Goal: Task Accomplishment & Management: Complete application form

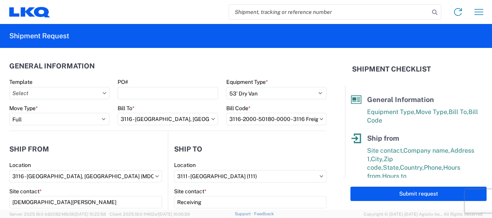
select select "STDV"
select select "FULL"
select select "MI"
select select "US"
select select "GA"
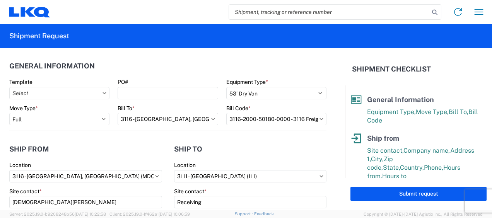
select select "US"
select select "LBS"
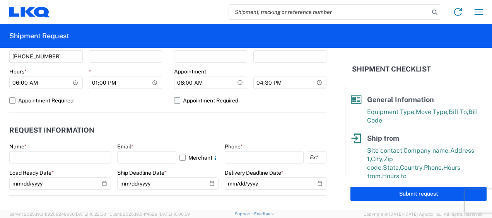
scroll to position [310, 0]
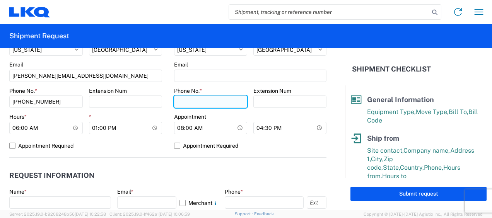
click at [190, 102] on input "Phone No. *" at bounding box center [210, 102] width 73 height 12
type input "[PHONE_NUMBER]"
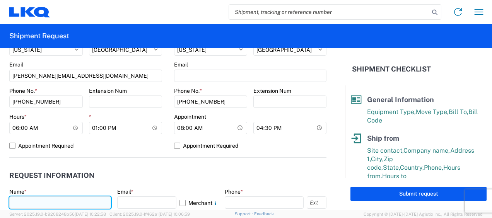
click at [29, 198] on input "text" at bounding box center [60, 203] width 102 height 12
type input "k"
type input "[DEMOGRAPHIC_DATA][PERSON_NAME]"
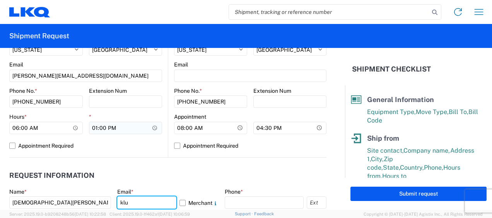
type input "[PERSON_NAME][EMAIL_ADDRESS][DOMAIN_NAME]"
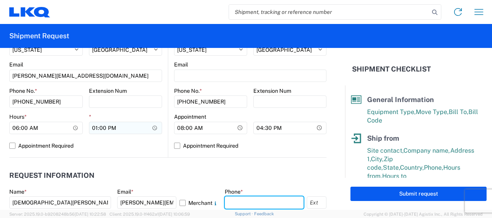
type input "6167541500"
click at [124, 165] on agx-request-info "Request Information Name * Kristen Lund Email * klund@lkqcorp.com Merchant Phon…" at bounding box center [167, 199] width 317 height 83
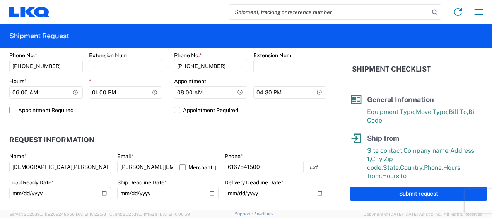
scroll to position [426, 0]
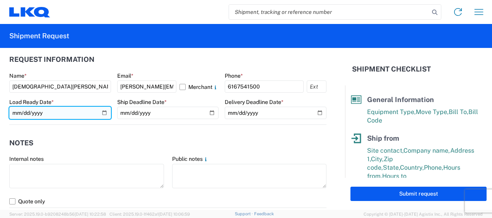
click at [104, 114] on input "date" at bounding box center [60, 113] width 102 height 12
type input "2025-09-23"
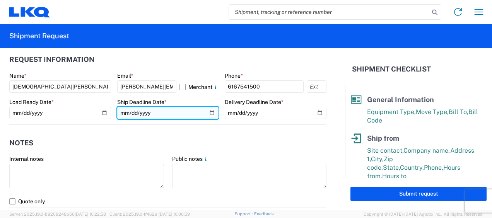
click at [208, 111] on input "date" at bounding box center [168, 113] width 102 height 12
type input "2025-09-23"
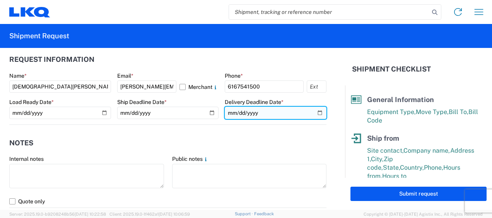
click at [316, 112] on input "date" at bounding box center [276, 113] width 102 height 12
type input "2025-09-26"
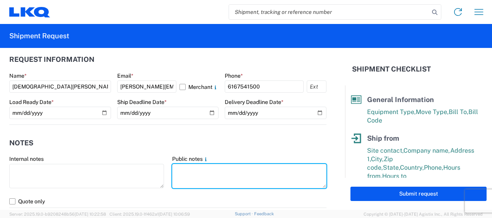
drag, startPoint x: 192, startPoint y: 171, endPoint x: 184, endPoint y: 162, distance: 12.4
click at [192, 171] on textarea at bounding box center [249, 176] width 155 height 24
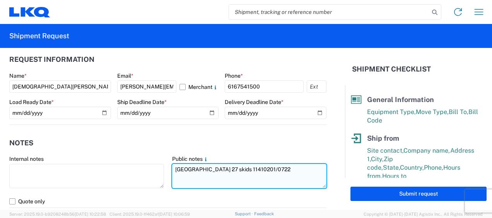
drag, startPoint x: 171, startPoint y: 170, endPoint x: 279, endPoint y: 166, distance: 107.6
click at [279, 166] on textarea "[GEOGRAPHIC_DATA] 27 skids 11410201/0722" at bounding box center [249, 176] width 155 height 24
type textarea "[GEOGRAPHIC_DATA] 27 skids 11410201/0722"
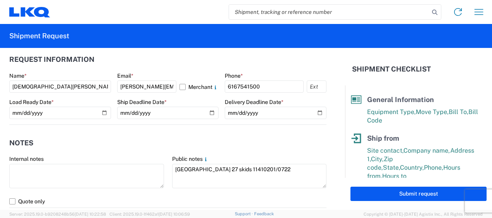
click at [150, 135] on header "Notes" at bounding box center [167, 142] width 317 height 17
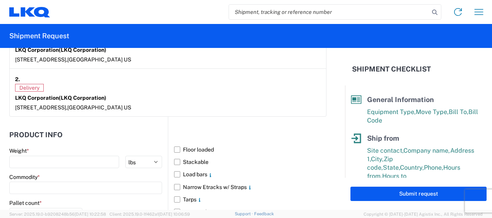
scroll to position [697, 0]
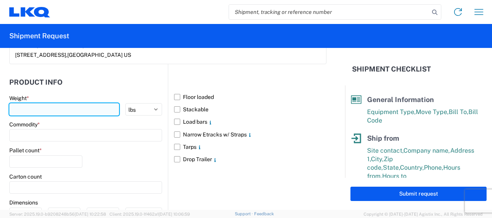
click at [39, 108] on input "number" at bounding box center [64, 109] width 110 height 12
type input "11750"
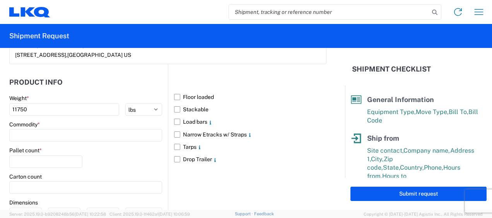
click at [45, 127] on div "Commodity *" at bounding box center [85, 131] width 153 height 21
click at [44, 129] on input at bounding box center [85, 135] width 153 height 12
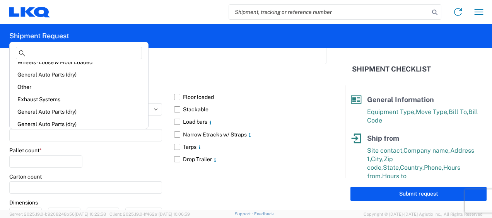
scroll to position [77, 0]
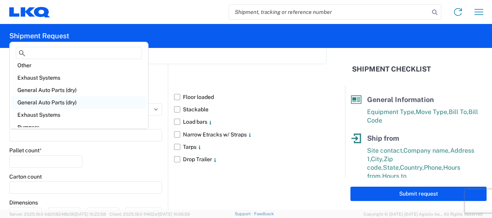
click at [60, 108] on div "General Auto Parts (dry)" at bounding box center [78, 102] width 135 height 12
type input "General Auto Parts (dry)"
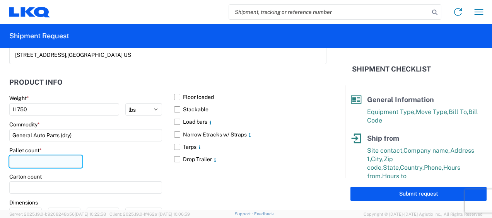
click at [37, 163] on input "number" at bounding box center [45, 162] width 73 height 12
type input "27"
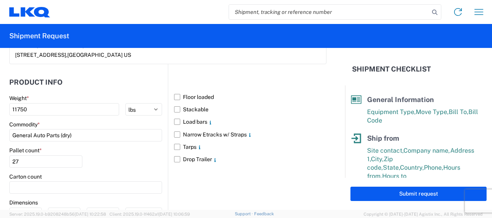
click at [115, 156] on div "Pallet count * 27" at bounding box center [85, 160] width 153 height 26
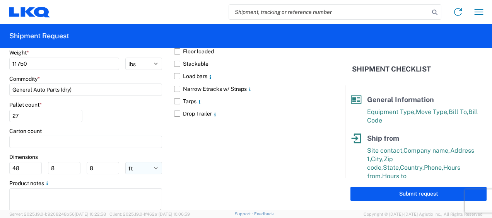
scroll to position [764, 0]
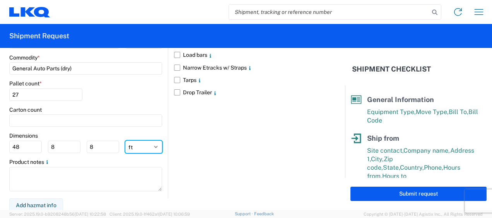
drag, startPoint x: 139, startPoint y: 146, endPoint x: 134, endPoint y: 138, distance: 9.0
click at [139, 146] on select "ft in cm" at bounding box center [143, 147] width 37 height 12
select select "IN"
click at [125, 141] on select "ft in cm" at bounding box center [143, 147] width 37 height 12
type input "576"
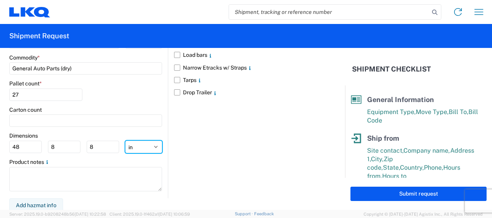
type input "96"
drag, startPoint x: 23, startPoint y: 143, endPoint x: 0, endPoint y: 137, distance: 23.9
click at [0, 138] on html "Home Shipment request Shipment tracking Shipment Request General Information Te…" at bounding box center [246, 109] width 492 height 218
type input "77"
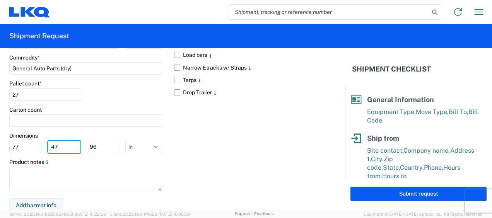
type input "47"
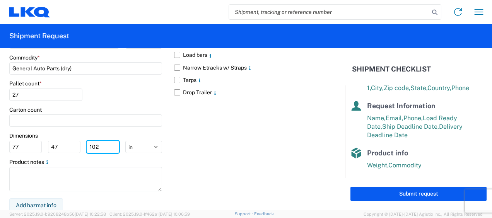
scroll to position [165, 0]
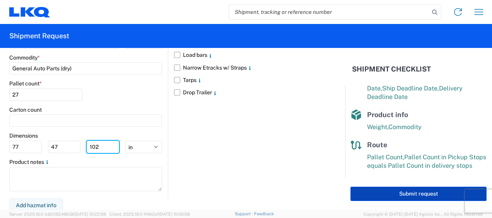
type input "102"
click at [434, 193] on button "Submit request" at bounding box center [419, 194] width 136 height 14
select select "US"
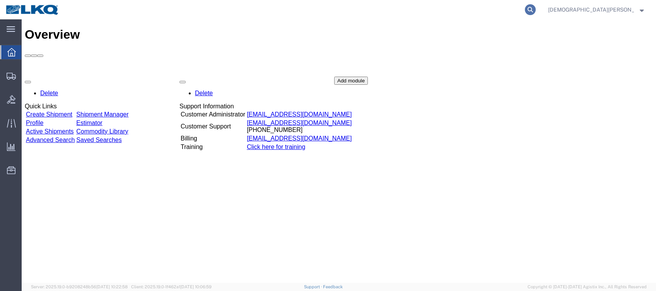
click at [536, 6] on icon at bounding box center [530, 9] width 11 height 11
click at [418, 5] on input "search" at bounding box center [407, 9] width 235 height 19
type input "56894540"
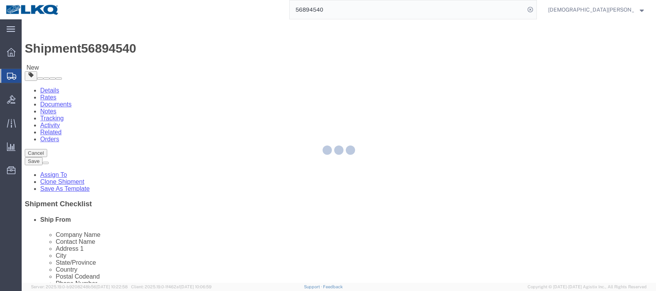
select select "27850"
select select "27840"
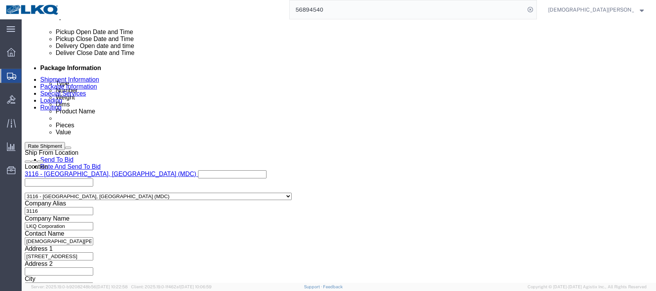
drag, startPoint x: 389, startPoint y: 167, endPoint x: 392, endPoint y: 164, distance: 4.1
click div
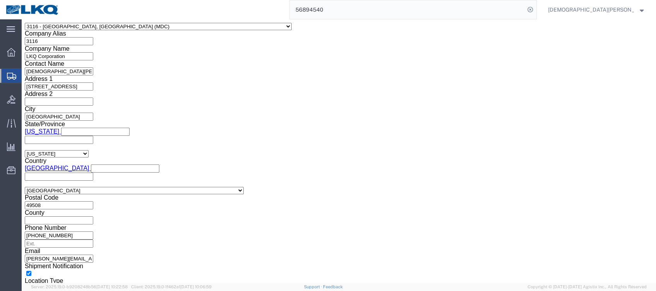
click input "5:00 AM"
type input "5:00 PM"
click button "Apply"
click link "Send To Bid"
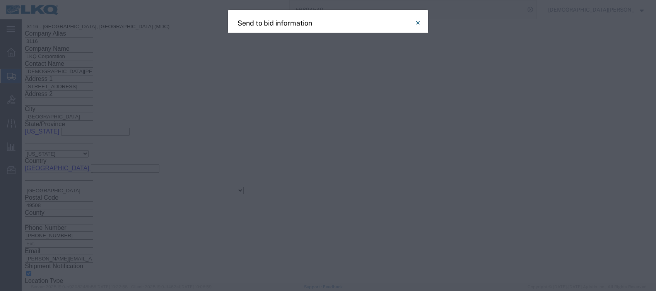
select select "TL"
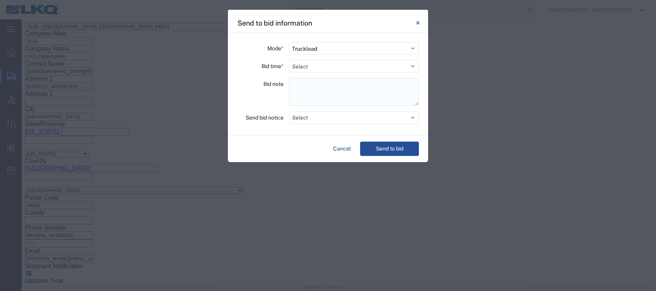
click at [295, 85] on textarea at bounding box center [354, 92] width 130 height 28
paste textarea "[GEOGRAPHIC_DATA] 27 skids 11410201/0722"
type textarea "[GEOGRAPHIC_DATA] 27 skids 11410201/0722"
drag, startPoint x: 305, startPoint y: 65, endPoint x: 308, endPoint y: 72, distance: 7.0
click at [307, 65] on select "Select 30 Min (Rush) 1 Hour (Rush) 2 Hours (Rush) 4 Hours (Rush) 8 Hours (Rush)…" at bounding box center [354, 66] width 130 height 12
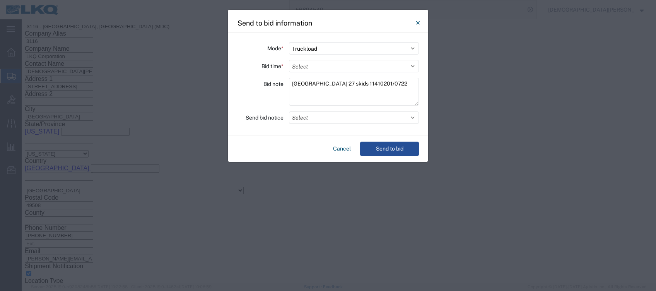
select select "2"
click at [289, 60] on select "Select 30 Min (Rush) 1 Hour (Rush) 2 Hours (Rush) 4 Hours (Rush) 8 Hours (Rush)…" at bounding box center [354, 66] width 130 height 12
click at [301, 118] on button "Select" at bounding box center [354, 117] width 130 height 12
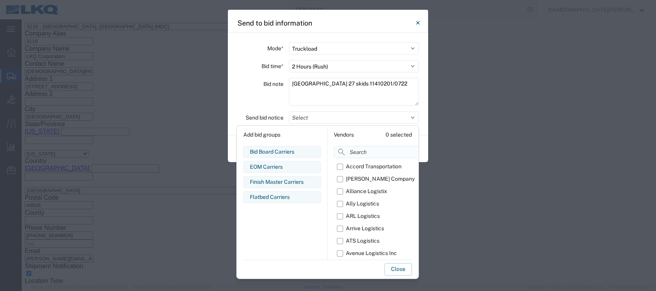
click at [356, 153] on input at bounding box center [395, 152] width 122 height 12
type input "om"
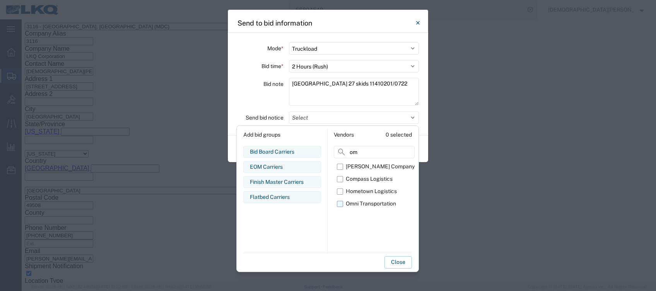
click at [343, 204] on label "Omni Transportation" at bounding box center [376, 204] width 78 height 12
click at [0, 0] on input "Omni Transportation" at bounding box center [0, 0] width 0 height 0
click at [401, 262] on button "Close" at bounding box center [398, 262] width 27 height 12
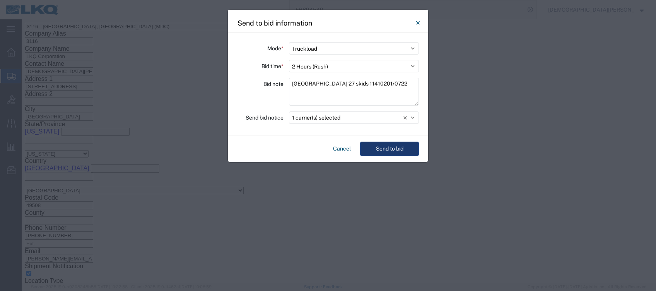
click at [400, 146] on button "Send to bid" at bounding box center [389, 149] width 59 height 14
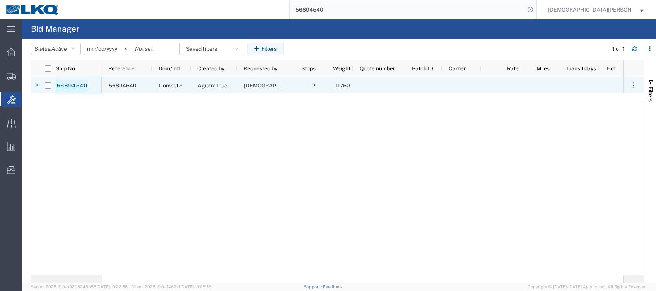
click at [73, 85] on link "56894540" at bounding box center [72, 86] width 32 height 12
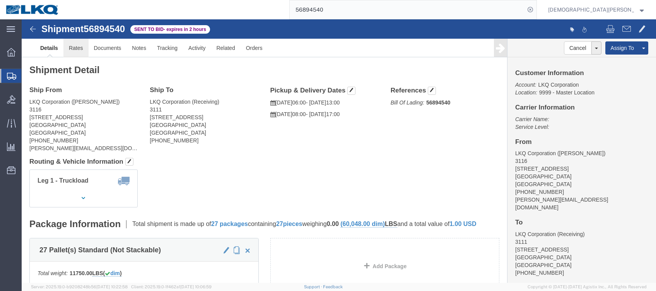
click link "Rates"
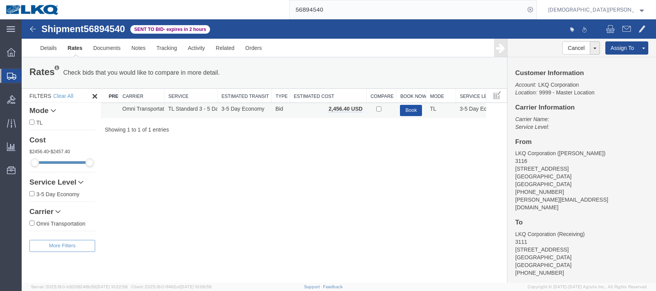
click at [415, 108] on button "Book" at bounding box center [411, 110] width 22 height 11
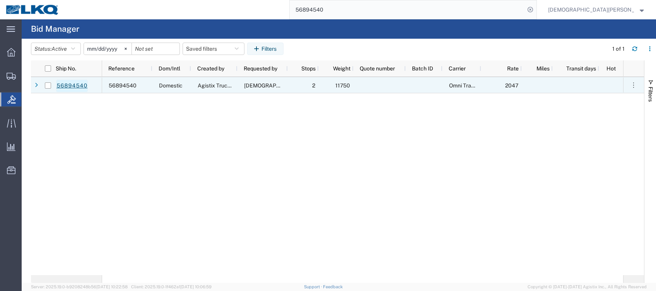
click at [80, 86] on link "56894540" at bounding box center [72, 86] width 32 height 12
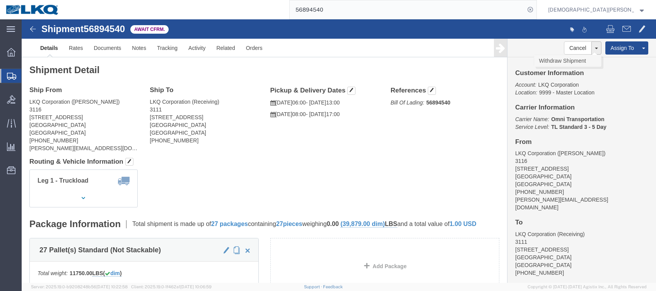
click link "Withdraw Shipment"
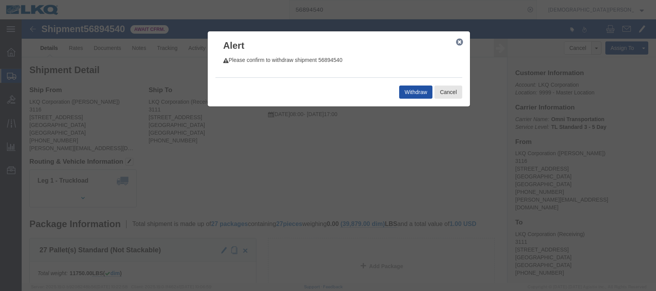
click button "Withdraw"
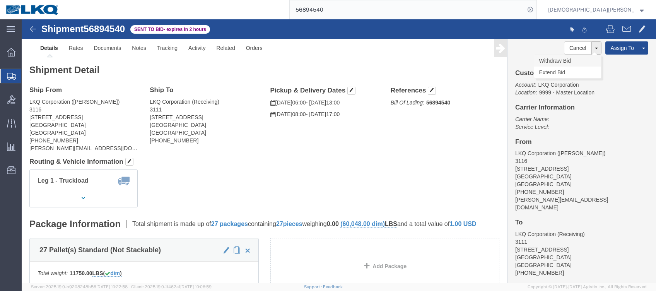
click link "Withdraw Bid"
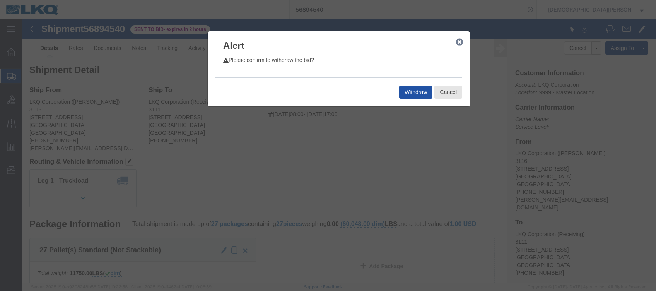
click button "Withdraw"
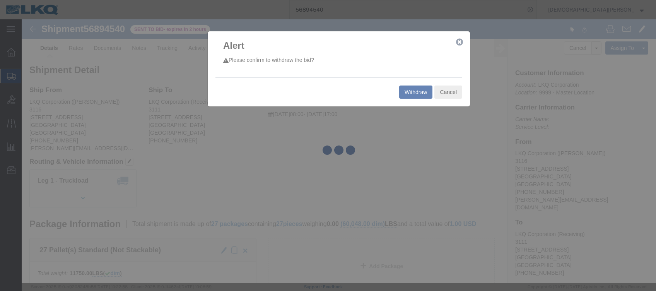
click at [374, 137] on div at bounding box center [339, 151] width 635 height 264
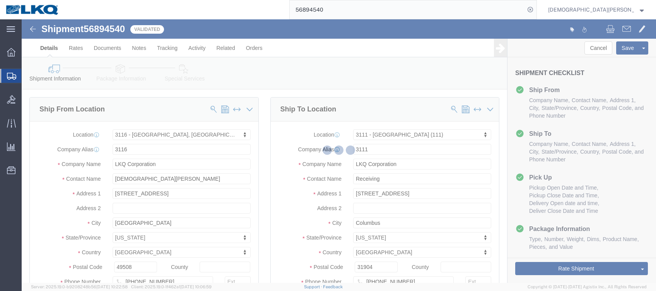
select select "27850"
select select "27840"
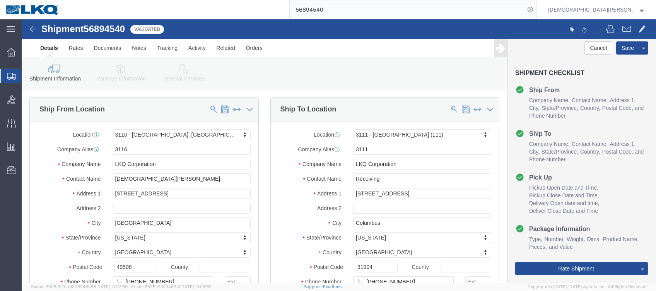
click at [393, 9] on input "56894540" at bounding box center [407, 9] width 235 height 19
type input "56894912"
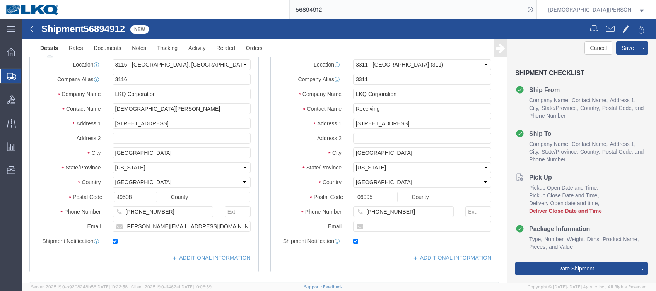
select select "27850"
select select "27978"
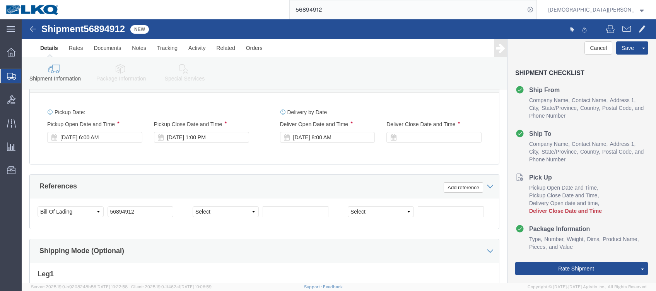
scroll to position [361, 0]
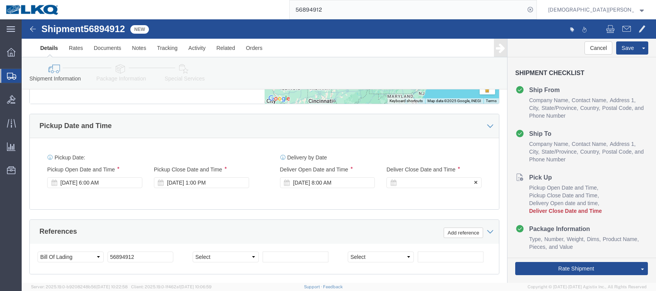
click div
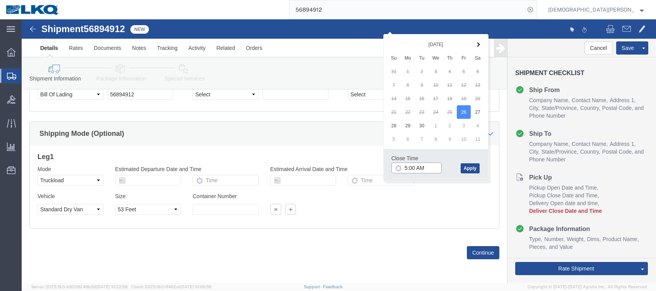
drag, startPoint x: 399, startPoint y: 141, endPoint x: 425, endPoint y: 151, distance: 27.5
click input "5:00 AM"
type input "5:00 pm"
click button "Apply"
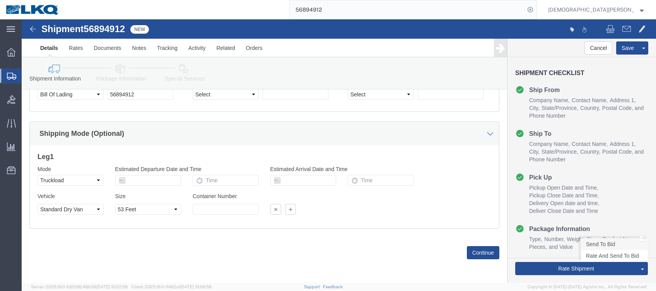
click link "Send To Bid"
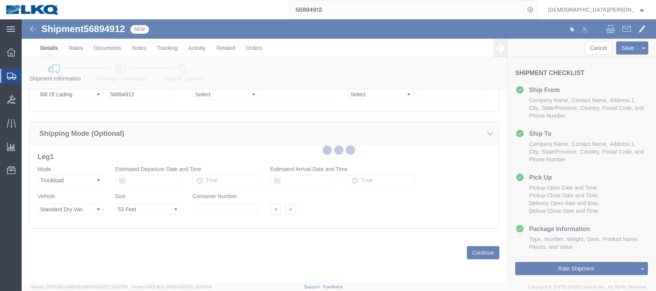
select select "TL"
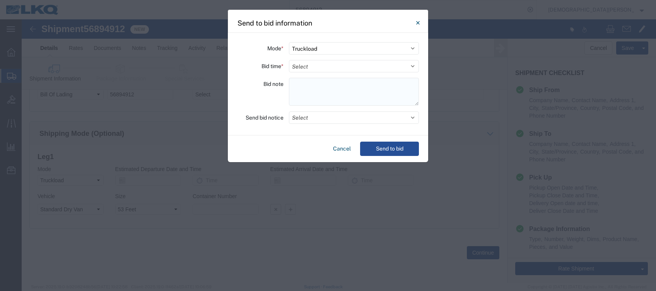
click at [303, 90] on textarea at bounding box center [354, 92] width 130 height 28
paste textarea "[GEOGRAPHIC_DATA] 27 skids 11410201/0722"
type textarea "[GEOGRAPHIC_DATA] 27 skids 11410201/0722"
click at [294, 64] on select "Select 30 Min (Rush) 1 Hour (Rush) 2 Hours (Rush) 4 Hours (Rush) 8 Hours (Rush)…" at bounding box center [354, 66] width 130 height 12
select select "2"
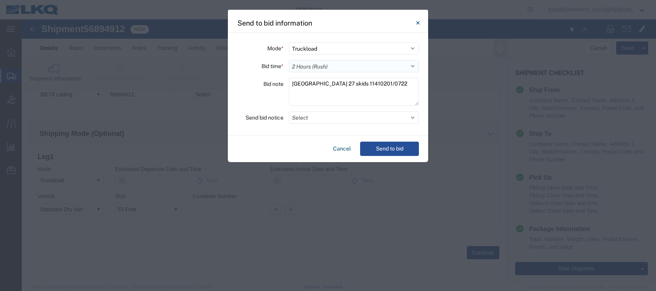
click at [289, 60] on select "Select 30 Min (Rush) 1 Hour (Rush) 2 Hours (Rush) 4 Hours (Rush) 8 Hours (Rush)…" at bounding box center [354, 66] width 130 height 12
click at [307, 120] on button "Select" at bounding box center [354, 117] width 130 height 12
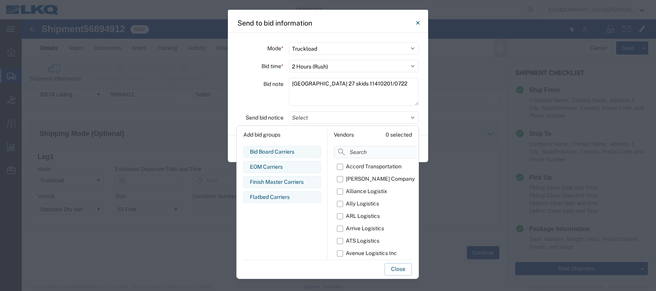
click at [358, 155] on input at bounding box center [395, 152] width 122 height 12
type input "om"
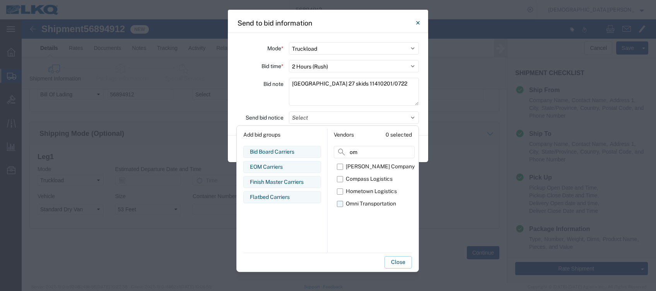
click at [339, 206] on label "Omni Transportation" at bounding box center [376, 204] width 78 height 12
click at [0, 0] on input "Omni Transportation" at bounding box center [0, 0] width 0 height 0
click at [400, 264] on button "Close" at bounding box center [398, 262] width 27 height 12
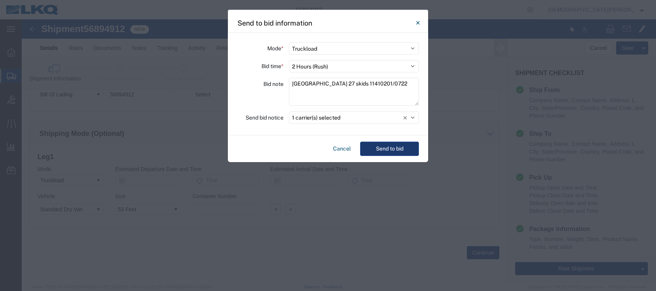
click at [394, 146] on button "Send to bid" at bounding box center [389, 149] width 59 height 14
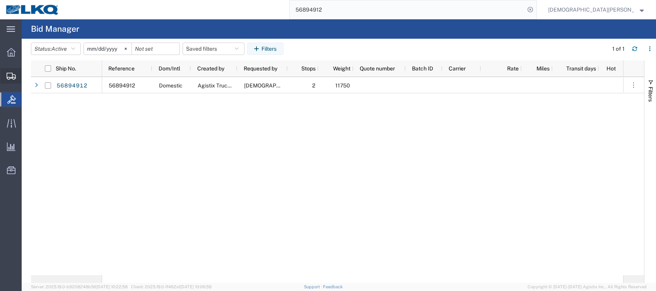
click at [27, 76] on span "Shipments" at bounding box center [23, 75] width 5 height 15
click at [27, 77] on span "Shipments" at bounding box center [23, 75] width 5 height 15
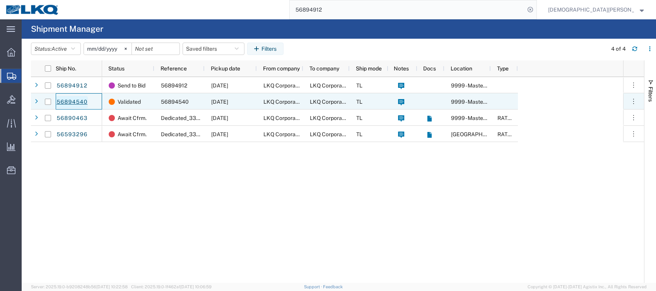
click at [78, 101] on link "56894540" at bounding box center [72, 102] width 32 height 12
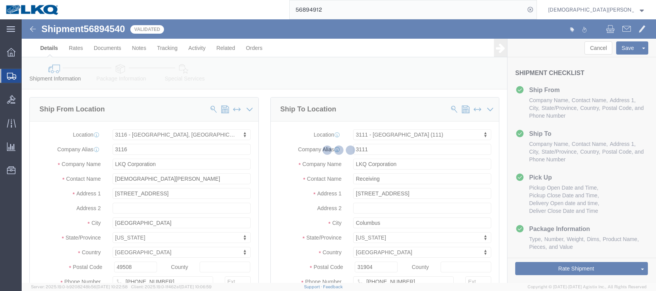
select select "27850"
select select "27840"
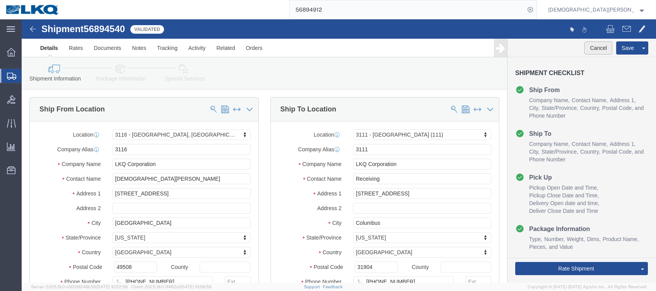
click button "Cancel"
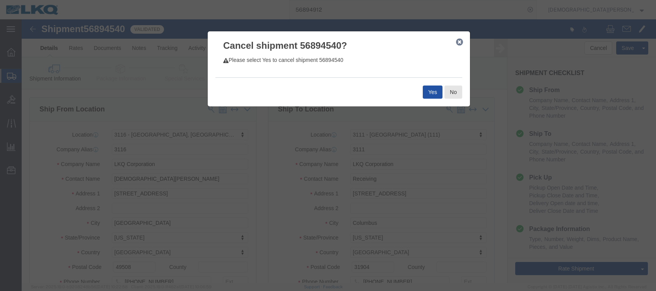
click button "Yes"
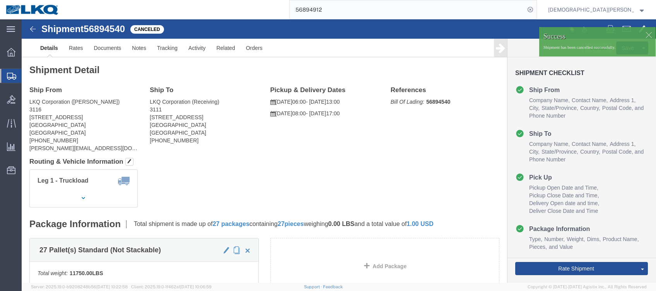
drag, startPoint x: 34, startPoint y: 77, endPoint x: 41, endPoint y: 77, distance: 7.0
click at [27, 77] on span "Shipments" at bounding box center [24, 75] width 6 height 15
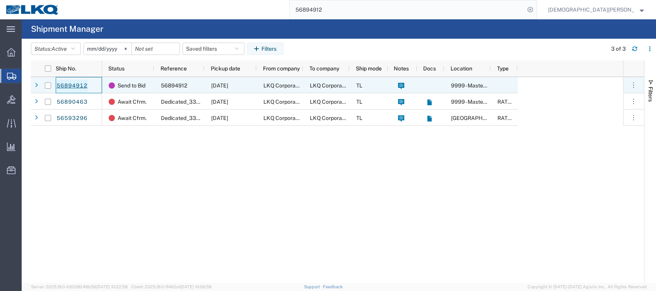
click at [78, 83] on link "56894912" at bounding box center [72, 86] width 32 height 12
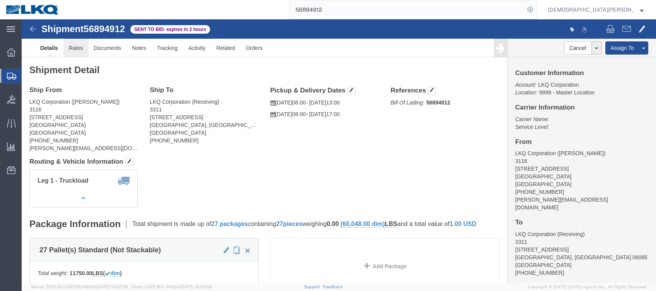
click link "Rates"
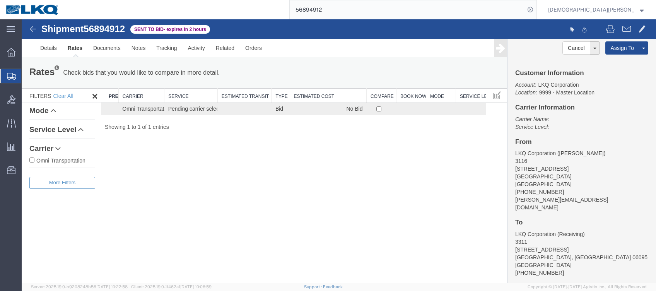
click at [27, 76] on span "Shipments" at bounding box center [24, 75] width 6 height 15
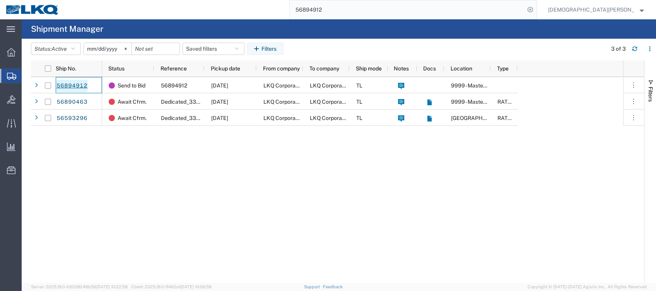
click at [69, 86] on link "56894912" at bounding box center [72, 86] width 32 height 12
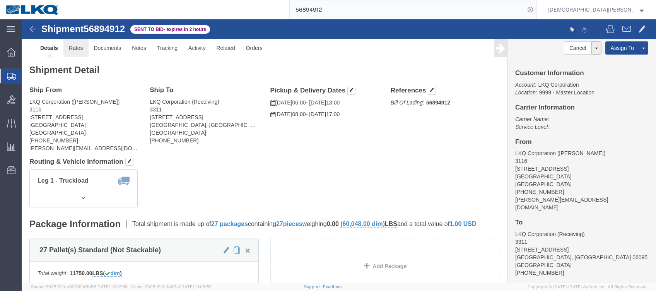
click link "Rates"
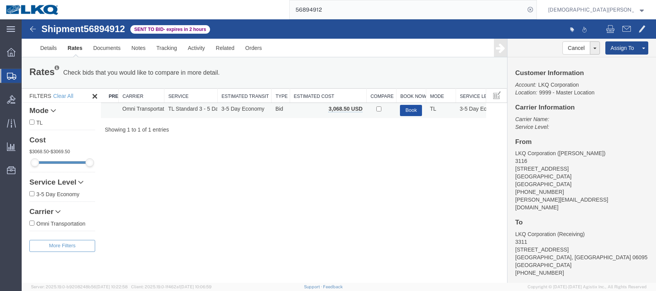
click at [409, 108] on button "Book" at bounding box center [411, 110] width 22 height 11
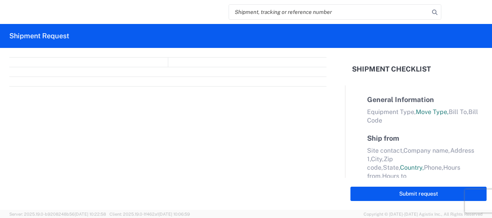
select select "FULL"
select select "LBS"
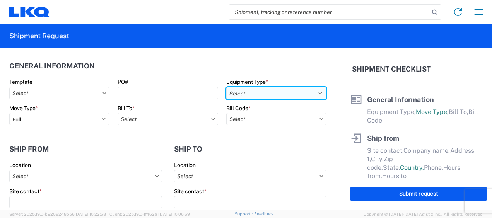
click at [315, 92] on select "Select 53’ Dry Van Flatbed Dropdeck (van) Lowboy (flatbed) Rail" at bounding box center [276, 93] width 100 height 12
select select "STDV"
click at [226, 87] on select "Select 53’ Dry Van Flatbed Dropdeck (van) Lowboy (flatbed) Rail" at bounding box center [276, 93] width 100 height 12
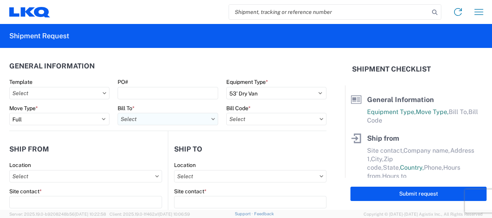
click at [132, 118] on input "text" at bounding box center [168, 119] width 100 height 12
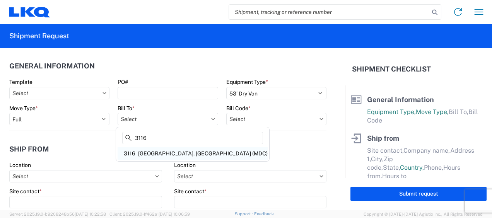
type input "3116"
click at [157, 153] on div "3116 - [GEOGRAPHIC_DATA], [GEOGRAPHIC_DATA] (MDC)" at bounding box center [193, 153] width 150 height 12
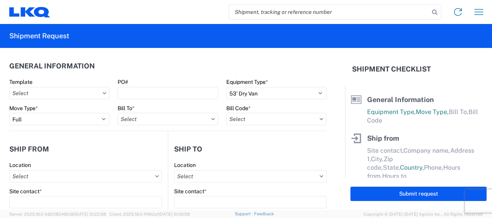
type input "3116 - [GEOGRAPHIC_DATA], [GEOGRAPHIC_DATA] (MDC)"
click at [232, 121] on input "text" at bounding box center [276, 119] width 100 height 12
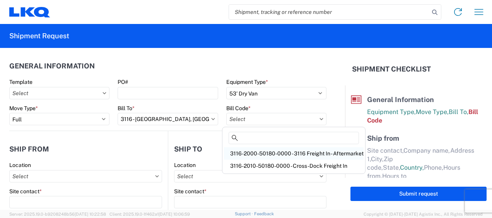
click at [247, 152] on div "3116-2000-50180-0000 - 3116 Freight In - Aftermarket" at bounding box center [294, 153] width 140 height 12
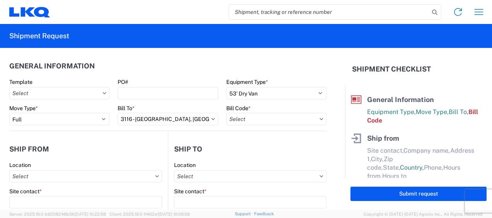
type input "3116-2000-50180-0000 - 3116 Freight In - Aftermarket"
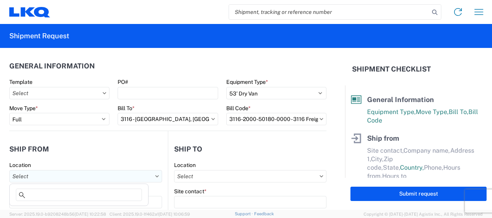
click at [27, 175] on input "text" at bounding box center [85, 176] width 153 height 12
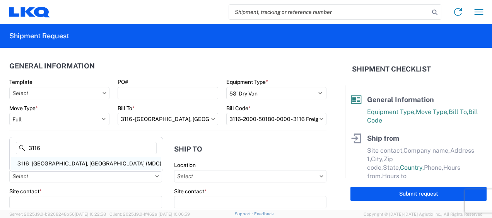
type input "3116"
drag, startPoint x: 42, startPoint y: 159, endPoint x: 61, endPoint y: 161, distance: 18.7
click at [43, 159] on div "3116 - [GEOGRAPHIC_DATA], [GEOGRAPHIC_DATA] (MDC)" at bounding box center [86, 164] width 150 height 12
type input "3116 - [GEOGRAPHIC_DATA], [GEOGRAPHIC_DATA] (MDC)"
type input "[DEMOGRAPHIC_DATA][PERSON_NAME]"
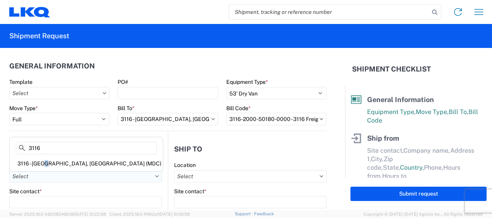
type input "LKQ Corporation"
type input "[STREET_ADDRESS]"
type input "[GEOGRAPHIC_DATA]"
type input "49508"
select select "MI"
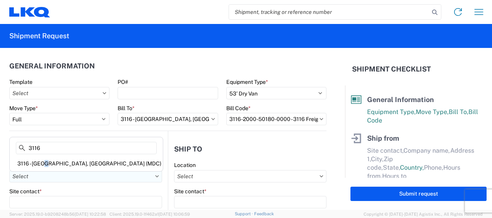
select select "US"
type input "[PERSON_NAME][EMAIL_ADDRESS][DOMAIN_NAME]"
type input "[PHONE_NUMBER]"
type input "06:00"
type input "13:00"
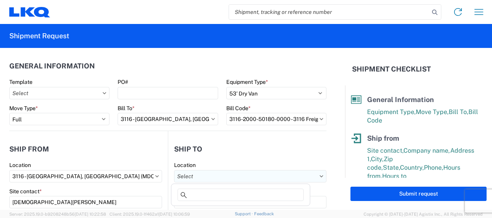
click at [189, 175] on input "text" at bounding box center [250, 176] width 152 height 12
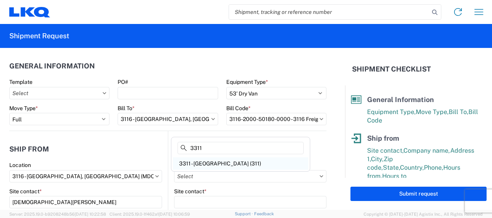
type input "3311"
click at [214, 162] on div "3311 - [GEOGRAPHIC_DATA] (311)" at bounding box center [240, 164] width 135 height 12
type input "3311 - [GEOGRAPHIC_DATA] (311)"
type input "LKQ Corporation"
type input "[STREET_ADDRESS]"
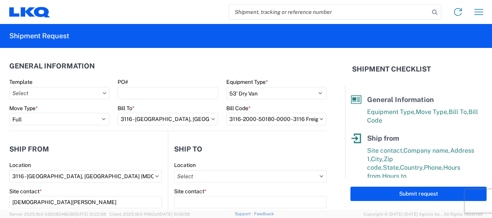
type input "[GEOGRAPHIC_DATA]"
type input "06095"
select select "CT"
select select "US"
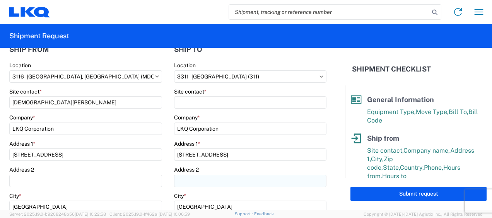
scroll to position [116, 0]
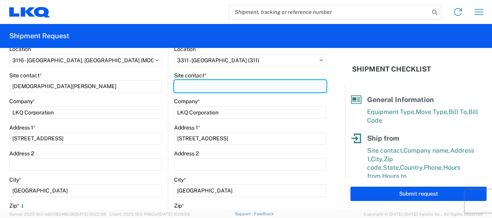
click at [192, 82] on input "Site contact *" at bounding box center [250, 86] width 152 height 12
type input "Receiving"
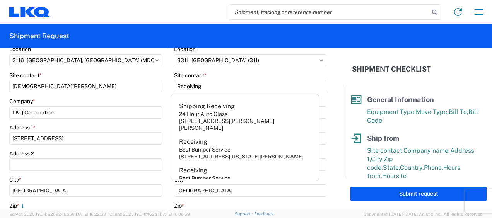
click at [147, 130] on div "Address 1 *" at bounding box center [85, 127] width 153 height 7
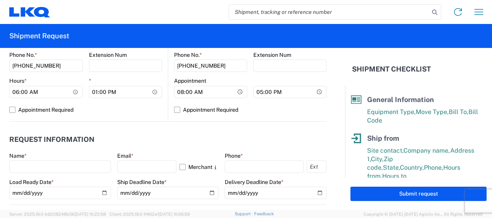
scroll to position [348, 0]
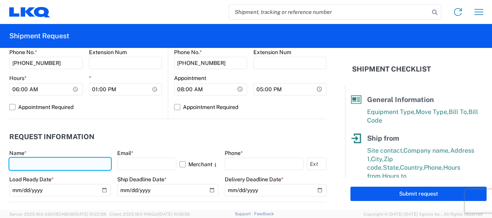
drag, startPoint x: 24, startPoint y: 163, endPoint x: 34, endPoint y: 163, distance: 9.7
click at [24, 163] on input "text" at bounding box center [60, 164] width 102 height 12
type input "[DEMOGRAPHIC_DATA][PERSON_NAME]"
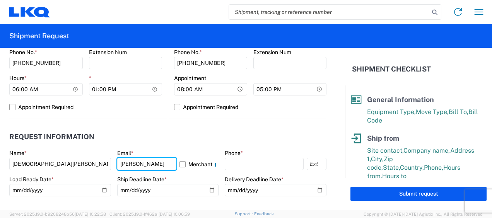
type input "[PERSON_NAME][EMAIL_ADDRESS][DOMAIN_NAME]"
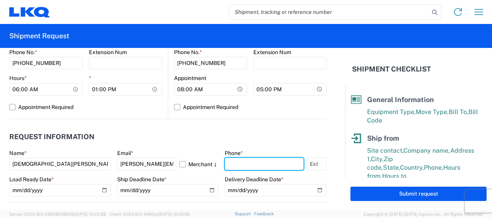
type input "6167541500"
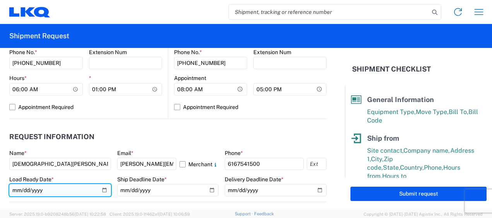
click at [102, 189] on input "date" at bounding box center [60, 190] width 102 height 12
type input "[DATE]"
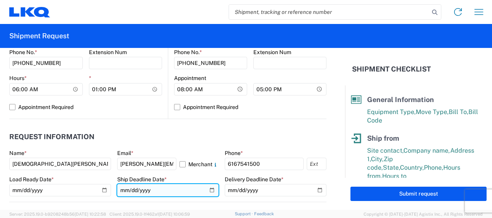
click at [208, 188] on input "date" at bounding box center [168, 190] width 102 height 12
type input "[DATE]"
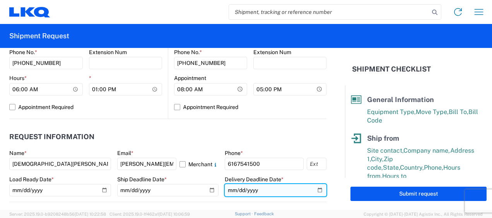
click at [314, 190] on input "date" at bounding box center [276, 190] width 102 height 12
type input "[DATE]"
click at [322, 128] on form "General Information Template PO# Equipment Type * Select 53’ Dry Van Flatbed Dr…" at bounding box center [172, 129] width 345 height 162
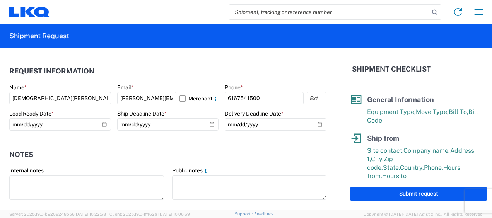
scroll to position [503, 0]
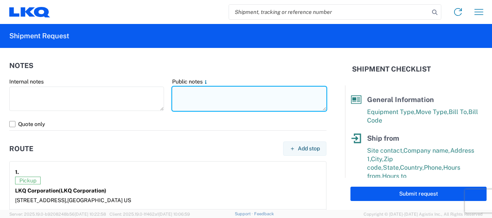
click at [182, 91] on textarea at bounding box center [249, 99] width 155 height 24
drag, startPoint x: 170, startPoint y: 92, endPoint x: 276, endPoint y: 89, distance: 106.1
click at [277, 89] on textarea "[GEOGRAPHIC_DATA] 27 skids 11410201/0722" at bounding box center [249, 99] width 155 height 24
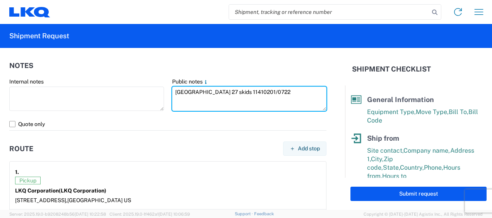
type textarea "[GEOGRAPHIC_DATA] 27 skids 11410201/0722"
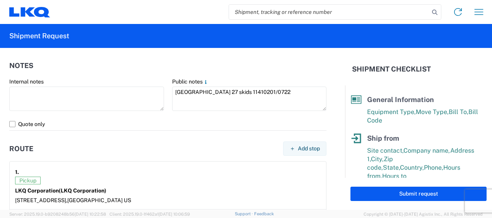
click at [226, 66] on header "Notes" at bounding box center [167, 65] width 317 height 17
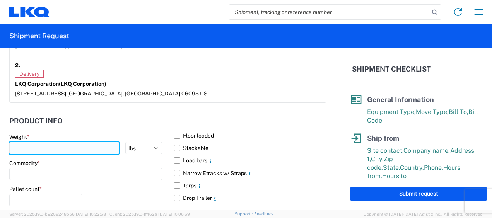
click at [50, 148] on input "number" at bounding box center [64, 148] width 110 height 12
type input "11750"
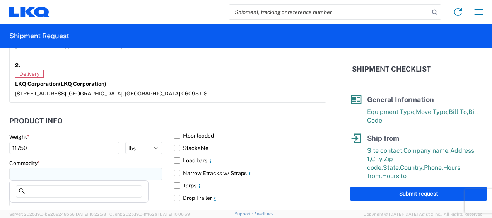
click at [20, 173] on input at bounding box center [85, 174] width 153 height 12
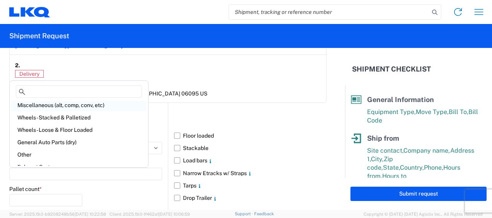
scroll to position [39, 0]
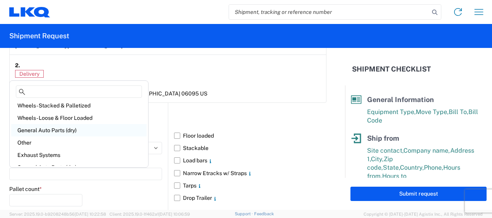
click at [66, 127] on div "General Auto Parts (dry)" at bounding box center [78, 130] width 135 height 12
type input "General Auto Parts (dry)"
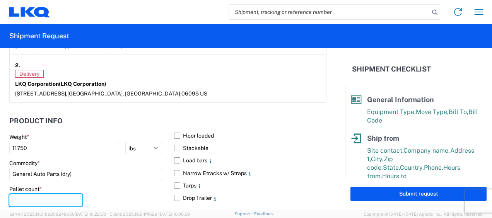
click at [41, 196] on input "number" at bounding box center [45, 200] width 73 height 12
type input "27"
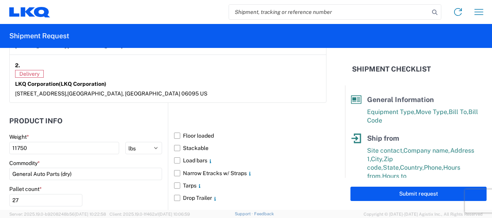
click at [110, 161] on div "Commodity *" at bounding box center [85, 163] width 153 height 7
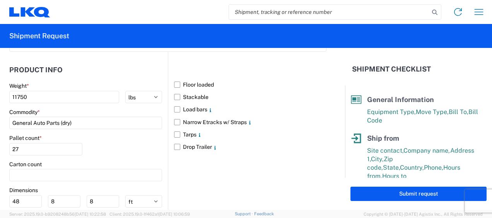
scroll to position [764, 0]
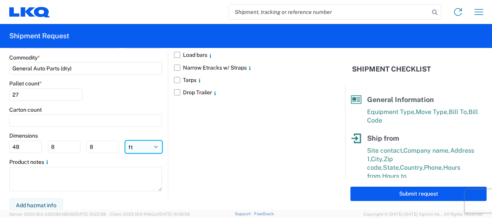
click at [137, 142] on select "ft in cm" at bounding box center [143, 147] width 37 height 12
select select "IN"
click at [125, 141] on select "ft in cm" at bounding box center [143, 147] width 37 height 12
type input "576"
type input "96"
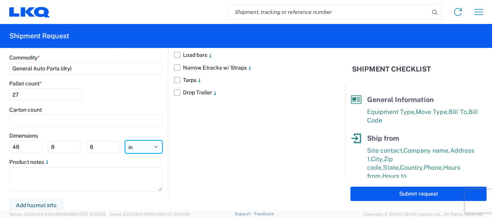
type input "96"
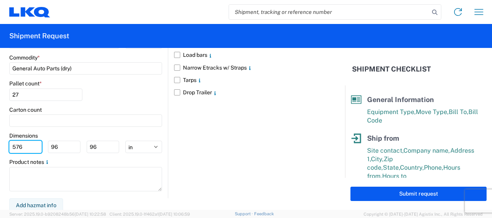
drag, startPoint x: 25, startPoint y: 140, endPoint x: -2, endPoint y: 135, distance: 27.2
click at [0, 135] on html "Home Shipment request Shipment tracking Shipment Request General Information Te…" at bounding box center [246, 109] width 492 height 218
type input "77"
type input "47"
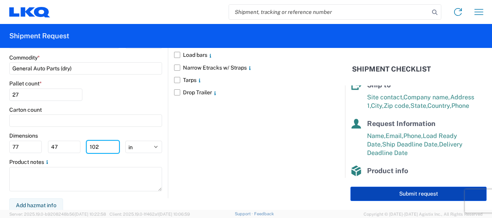
scroll to position [165, 0]
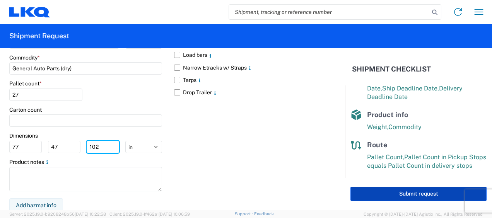
type input "102"
click at [411, 194] on button "Submit request" at bounding box center [419, 194] width 136 height 14
select select "US"
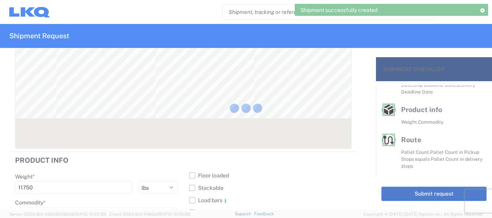
scroll to position [151, 0]
